Goal: Task Accomplishment & Management: Use online tool/utility

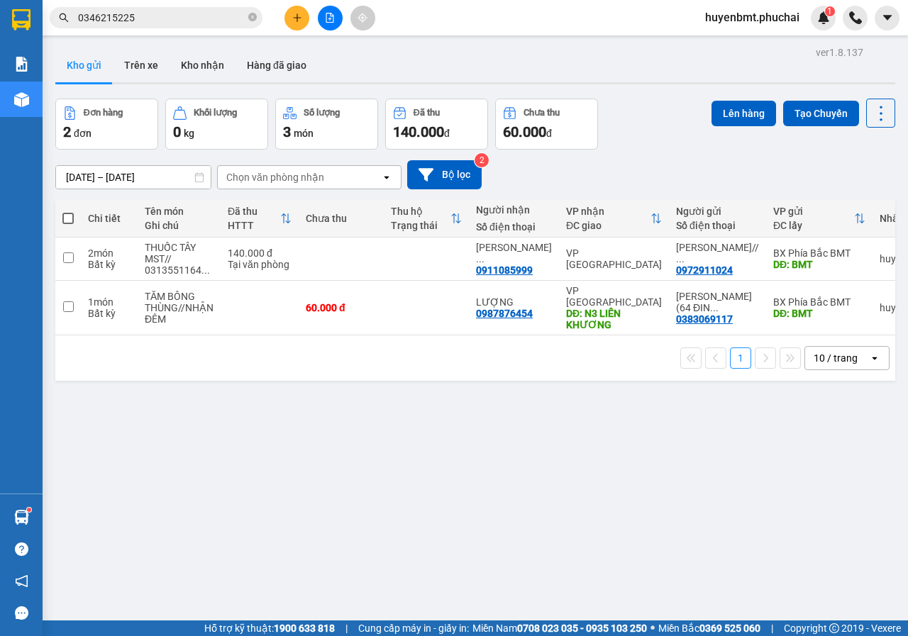
click at [73, 216] on span at bounding box center [67, 218] width 11 height 11
click at [68, 211] on input "checkbox" at bounding box center [68, 211] width 0 height 0
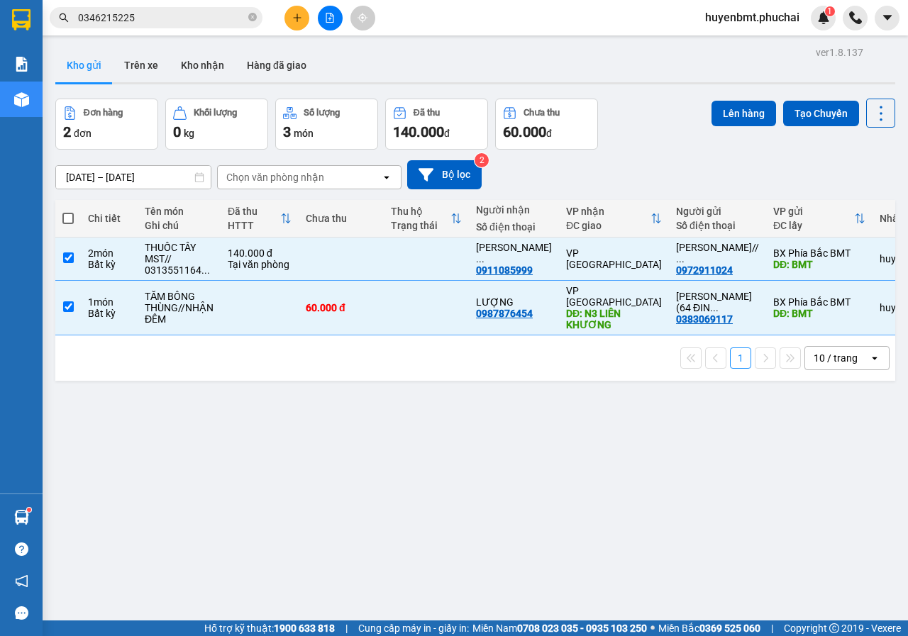
checkbox input "true"
click at [713, 121] on button "Lên hàng" at bounding box center [743, 114] width 65 height 26
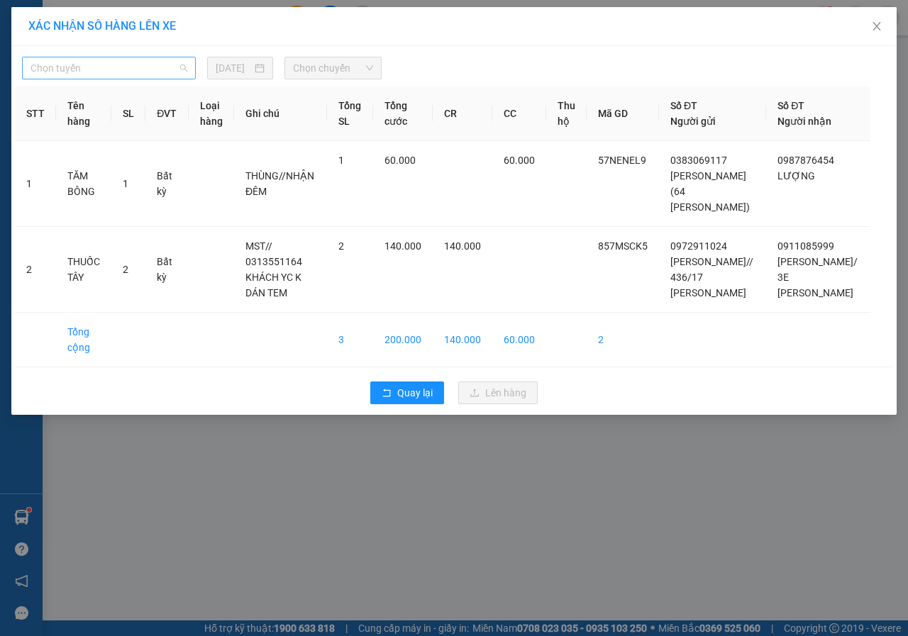
click at [152, 72] on span "Chọn tuyến" at bounding box center [108, 67] width 157 height 21
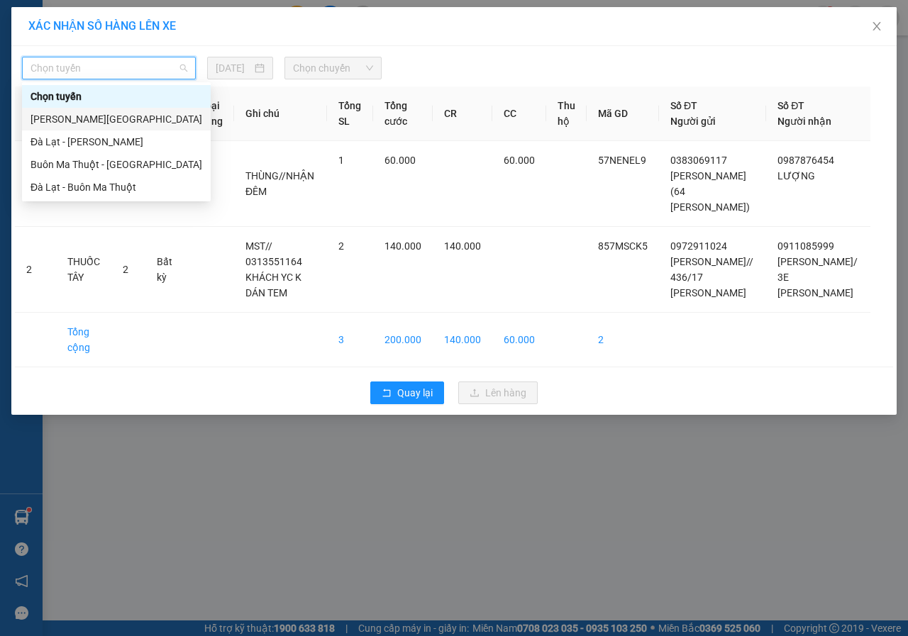
click at [48, 118] on div "[PERSON_NAME][GEOGRAPHIC_DATA]" at bounding box center [116, 119] width 172 height 16
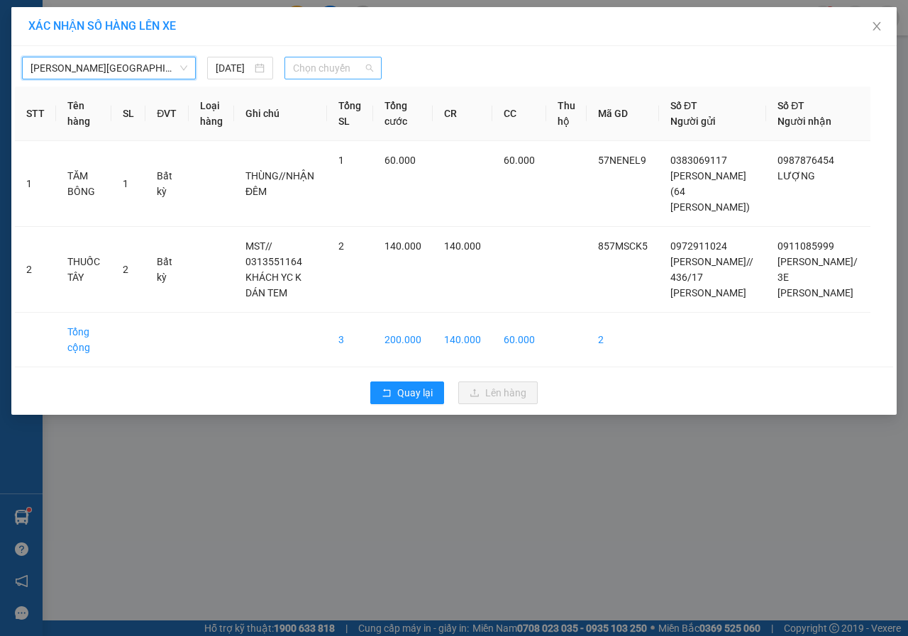
click at [326, 67] on span "Chọn chuyến" at bounding box center [332, 67] width 79 height 21
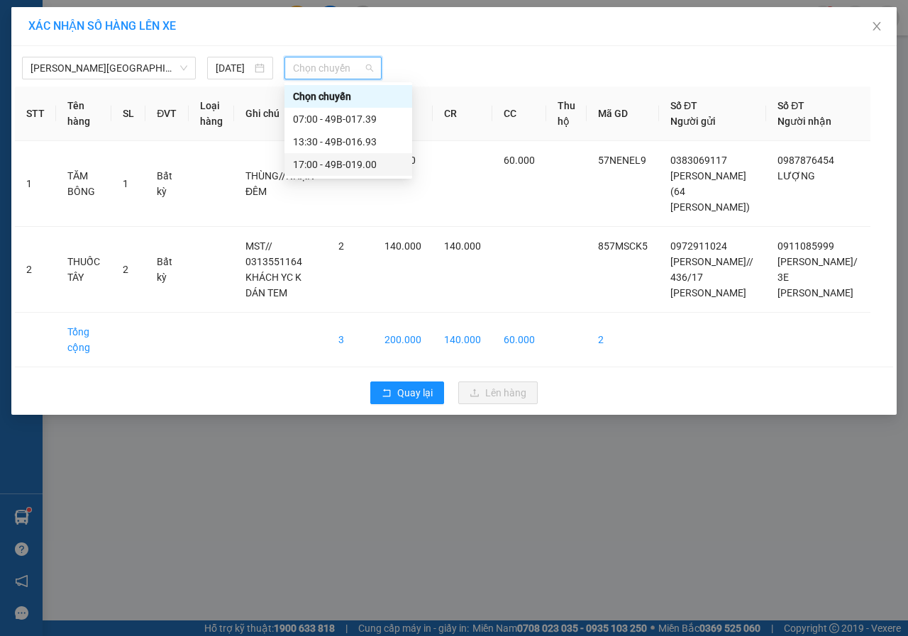
click at [338, 162] on div "17:00 - 49B-019.00" at bounding box center [348, 165] width 111 height 16
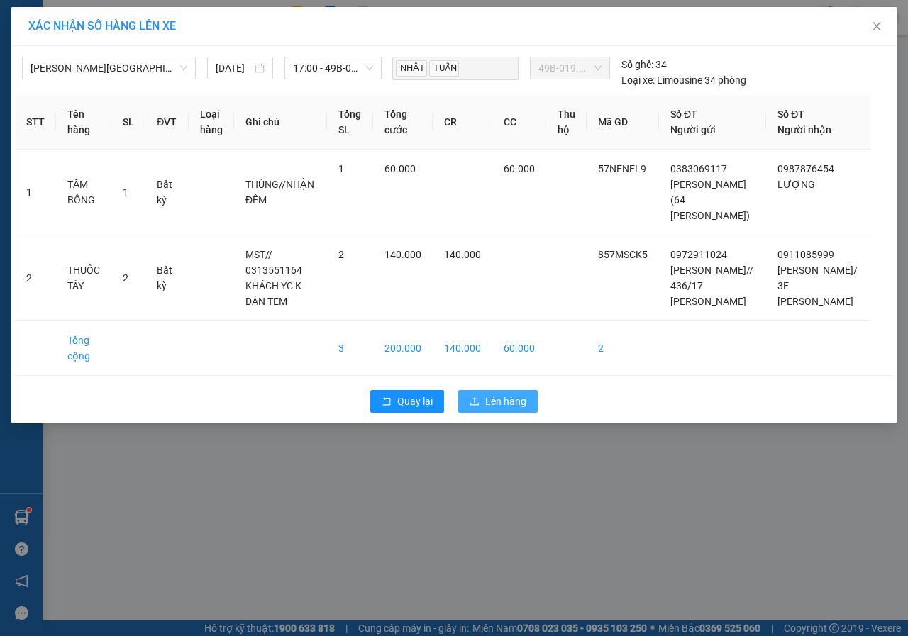
click at [502, 399] on span "Lên hàng" at bounding box center [505, 402] width 41 height 16
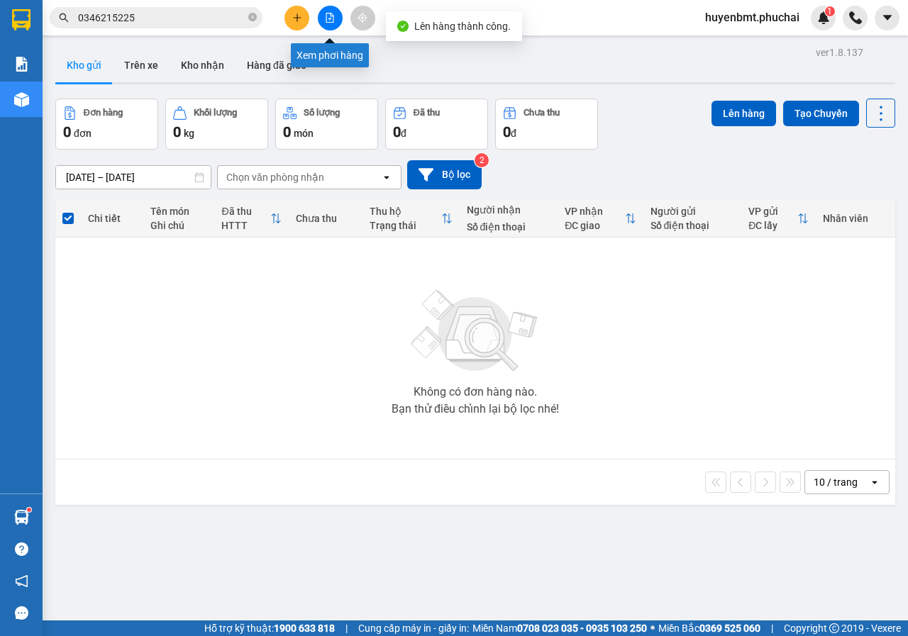
click at [319, 13] on button at bounding box center [330, 18] width 25 height 25
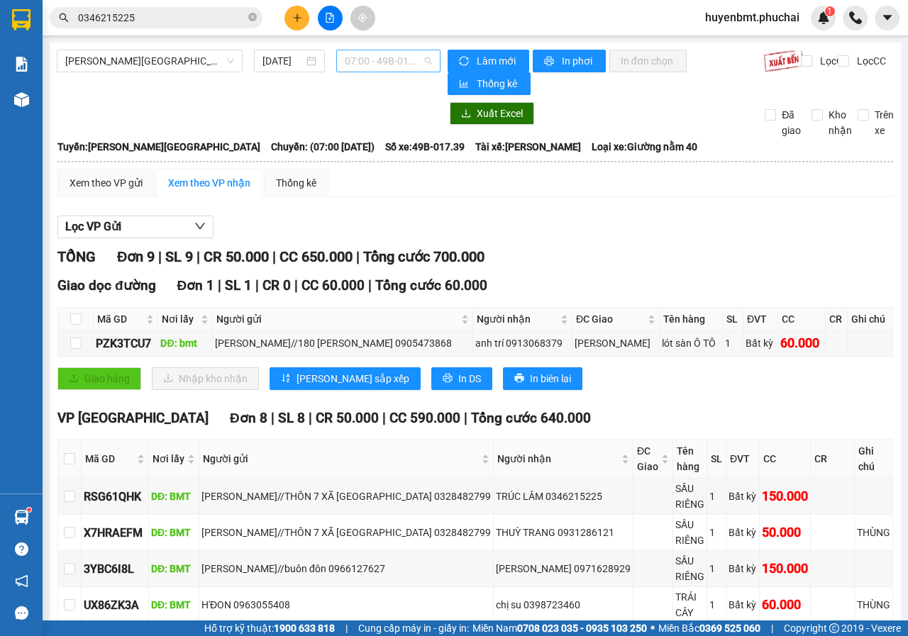
click at [364, 62] on span "07:00 - 49B-017.39" at bounding box center [388, 60] width 87 height 21
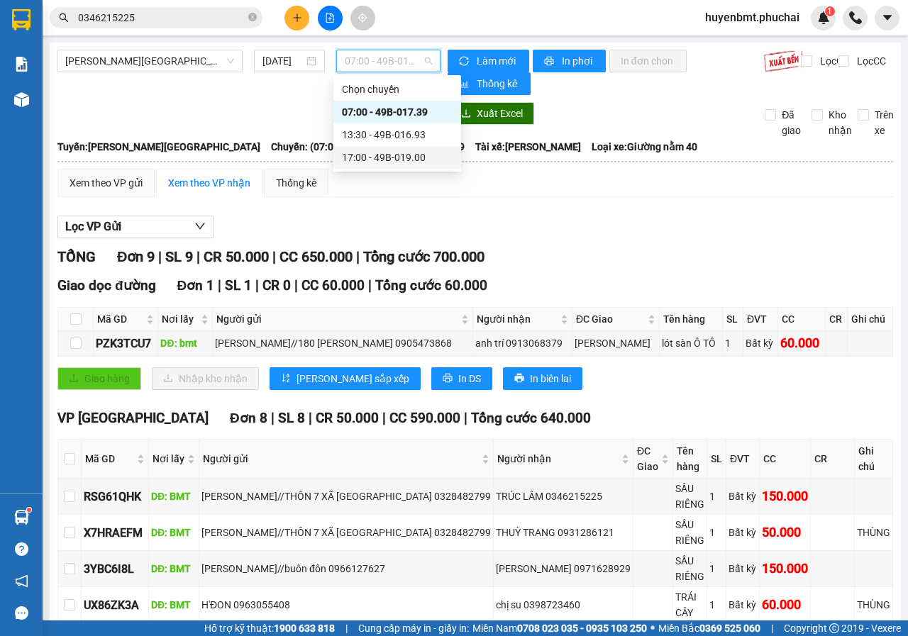
click at [384, 157] on div "17:00 - 49B-019.00" at bounding box center [397, 158] width 111 height 16
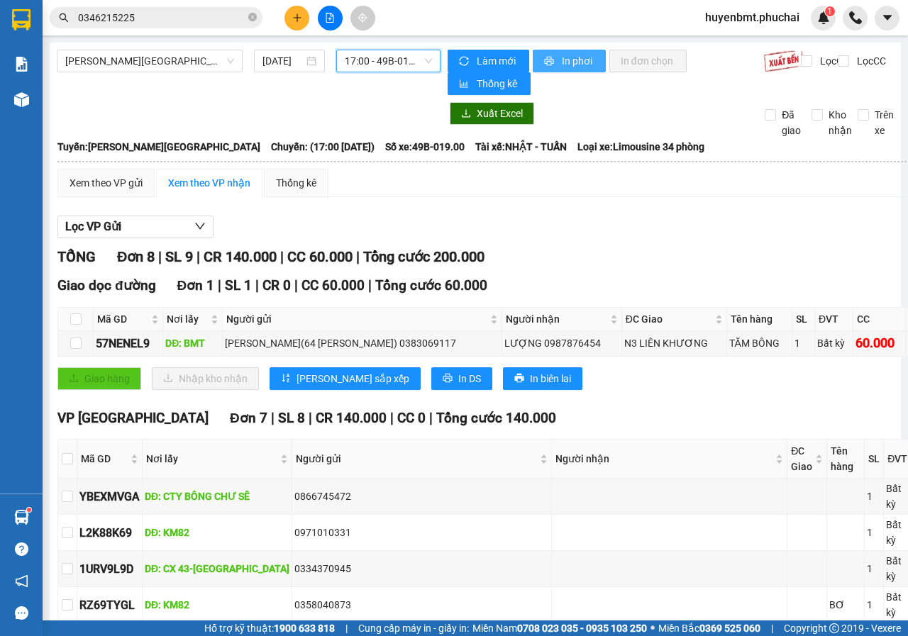
click at [562, 63] on span "In phơi" at bounding box center [578, 61] width 33 height 16
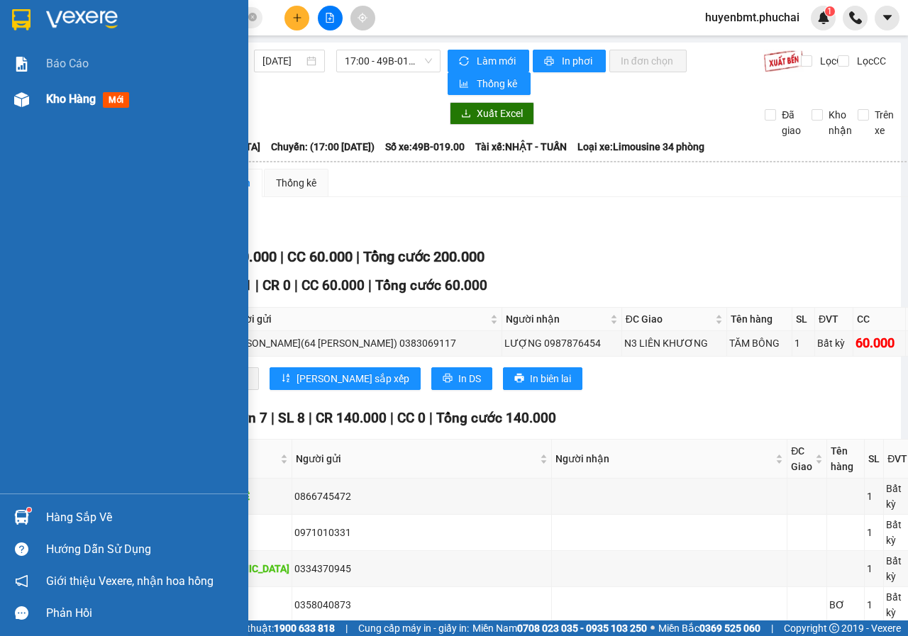
click at [33, 96] on div at bounding box center [21, 99] width 25 height 25
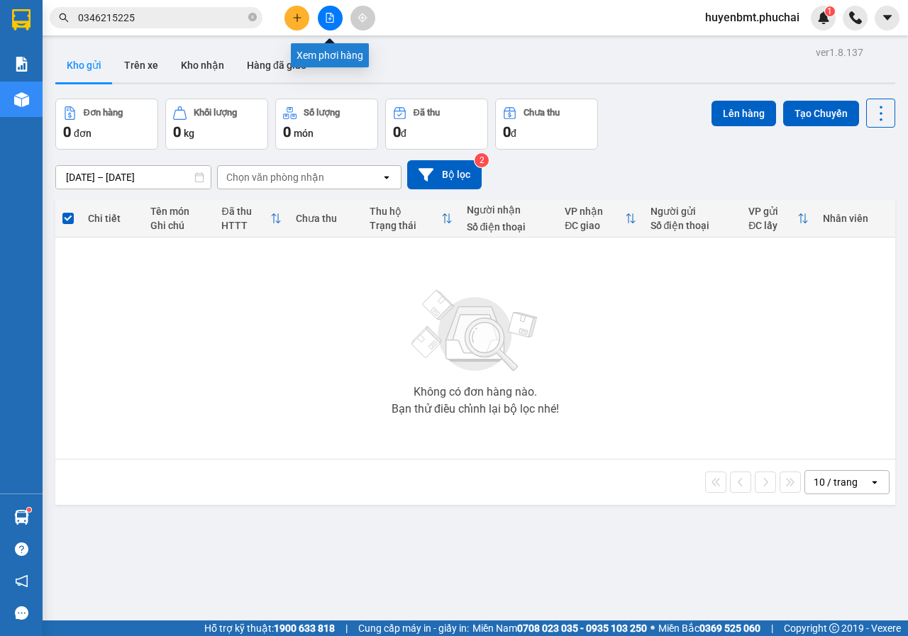
click at [324, 18] on button at bounding box center [330, 18] width 25 height 25
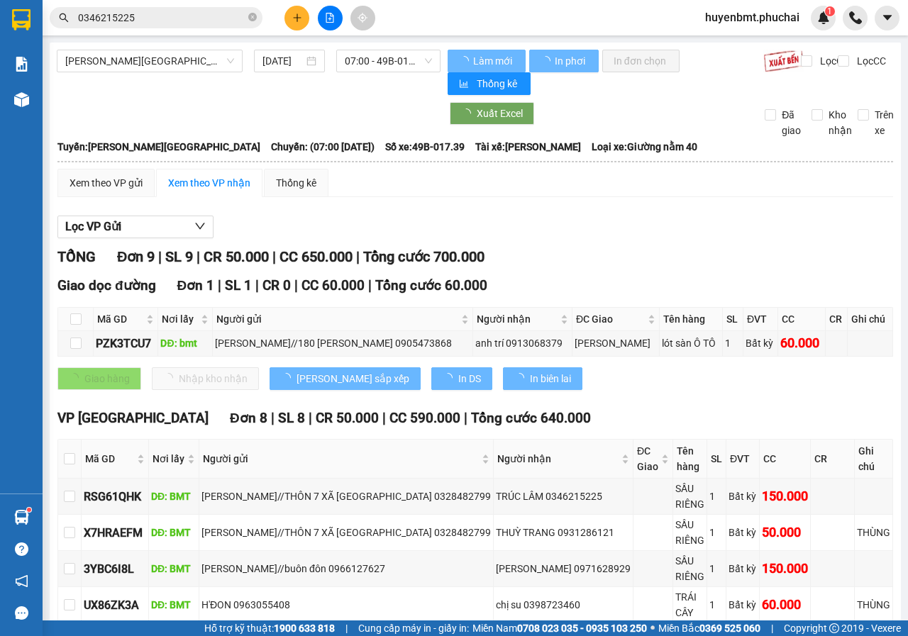
click at [361, 60] on span "07:00 - 49B-017.39" at bounding box center [388, 60] width 87 height 21
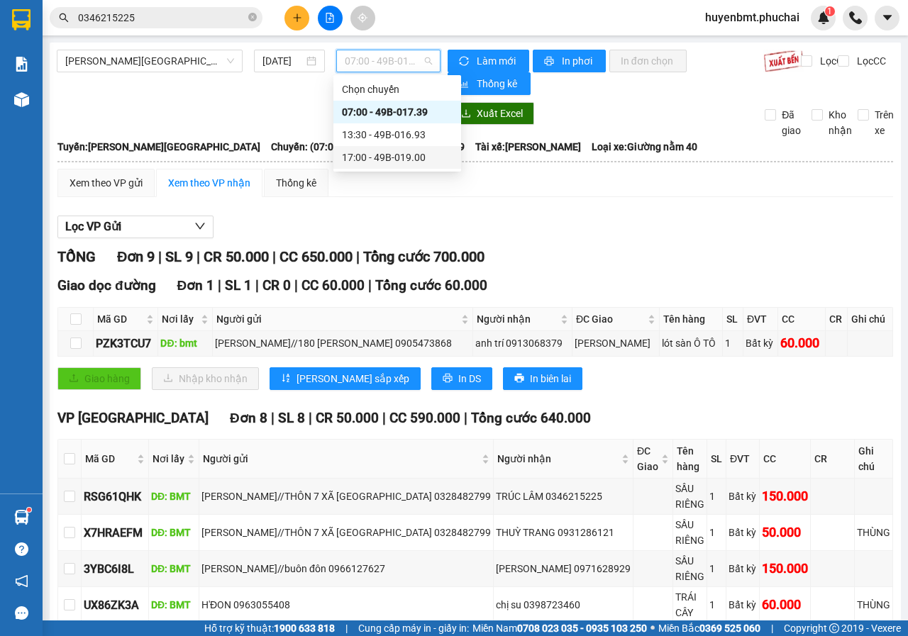
click at [396, 155] on div "17:00 - 49B-019.00" at bounding box center [397, 158] width 111 height 16
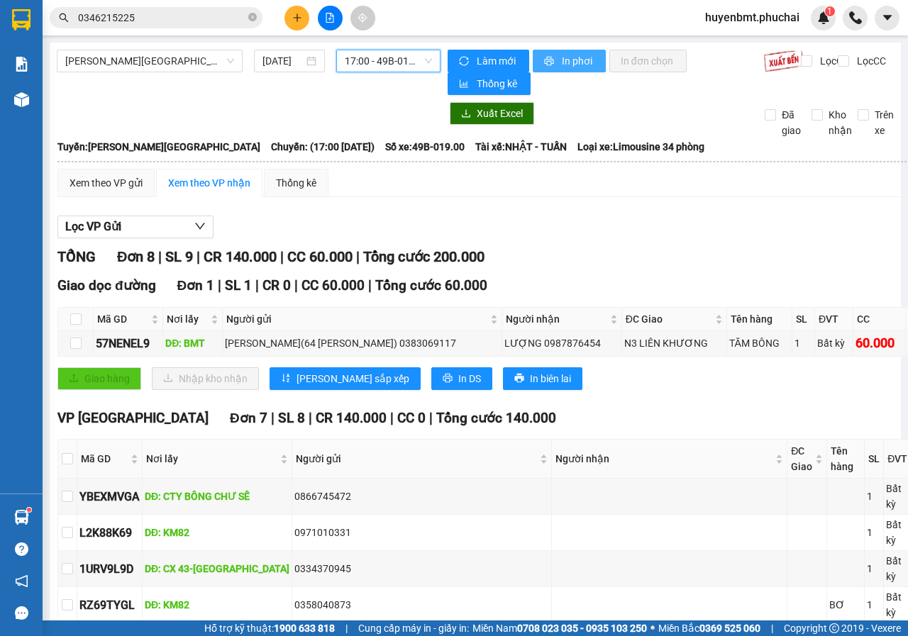
click at [562, 60] on span "In phơi" at bounding box center [578, 61] width 33 height 16
click at [762, 14] on span "huyenbmt.phuchai" at bounding box center [752, 18] width 117 height 18
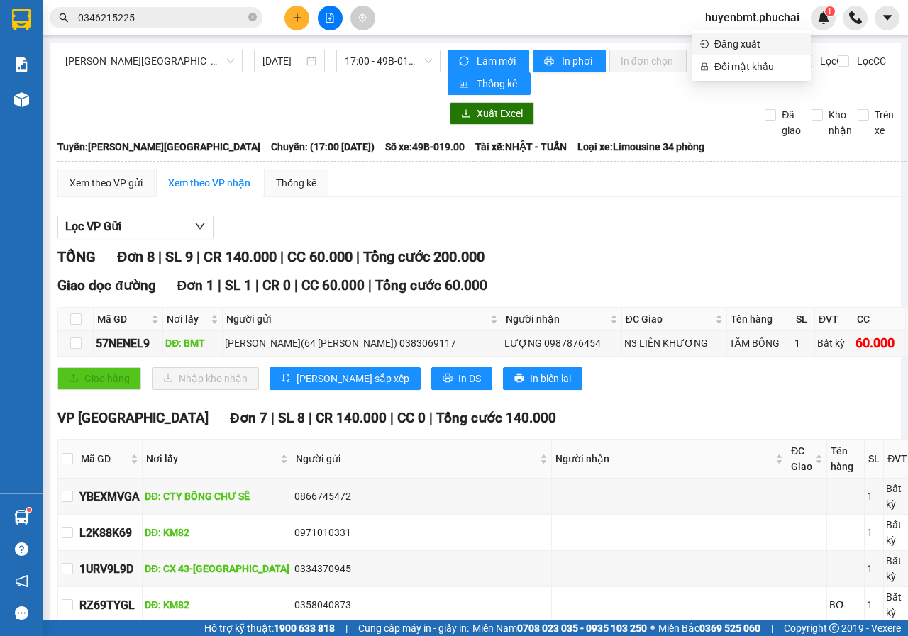
click at [725, 36] on span "Đăng xuất" at bounding box center [758, 44] width 88 height 16
